Goal: Obtain resource: Download file/media

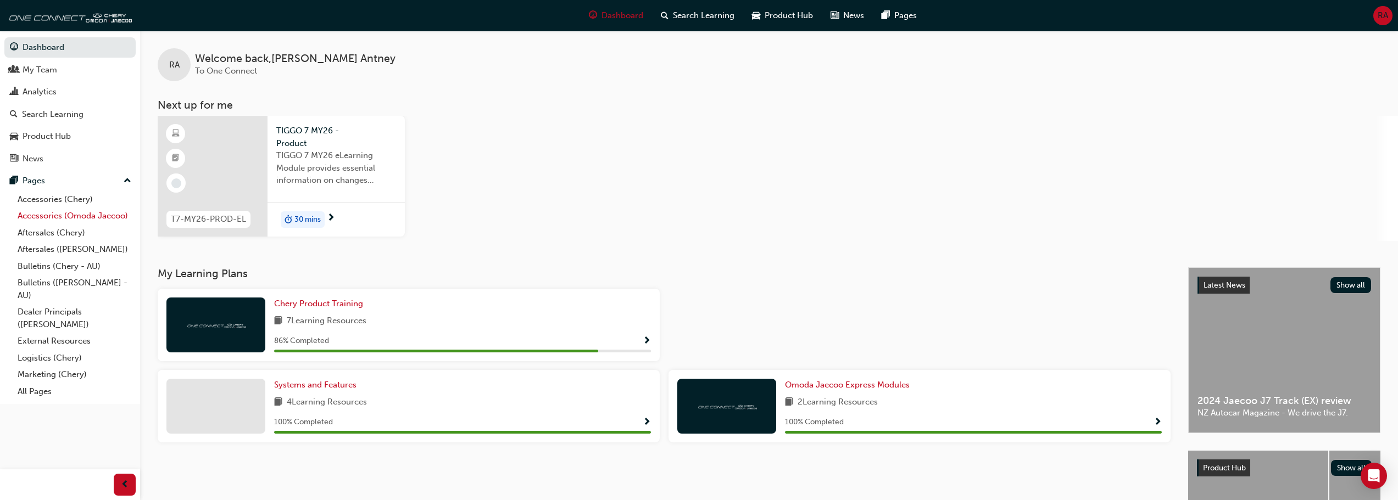
click at [75, 216] on link "Accessories (Omoda Jaecoo)" at bounding box center [74, 216] width 122 height 17
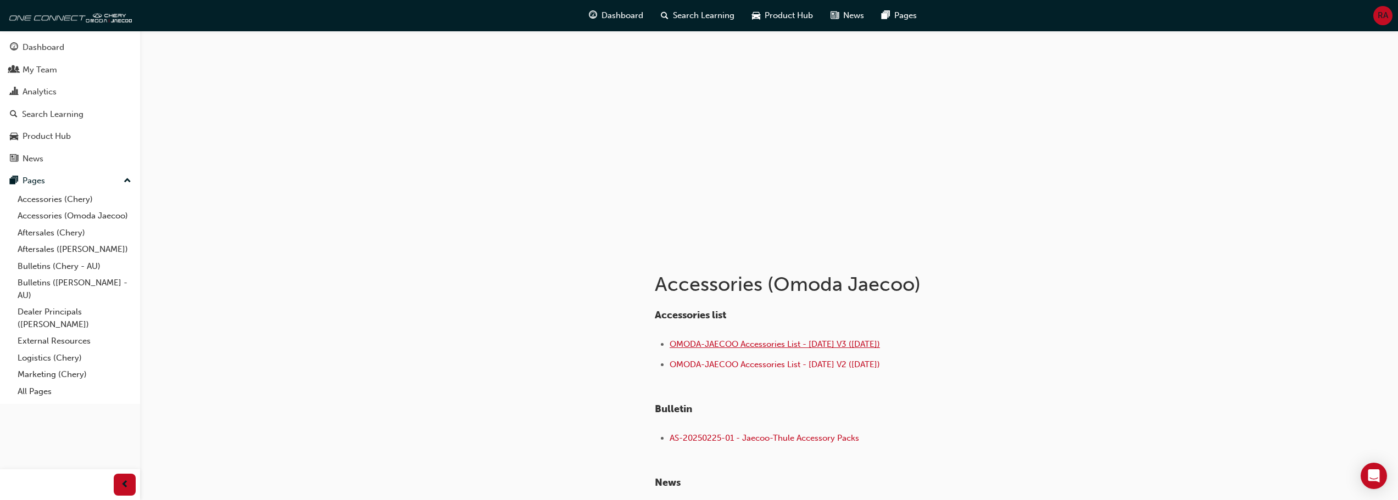
click at [761, 341] on span "OMODA-JAECOO Accessories List - [DATE] V3 ([DATE])" at bounding box center [774, 344] width 210 height 10
